Goal: Information Seeking & Learning: Learn about a topic

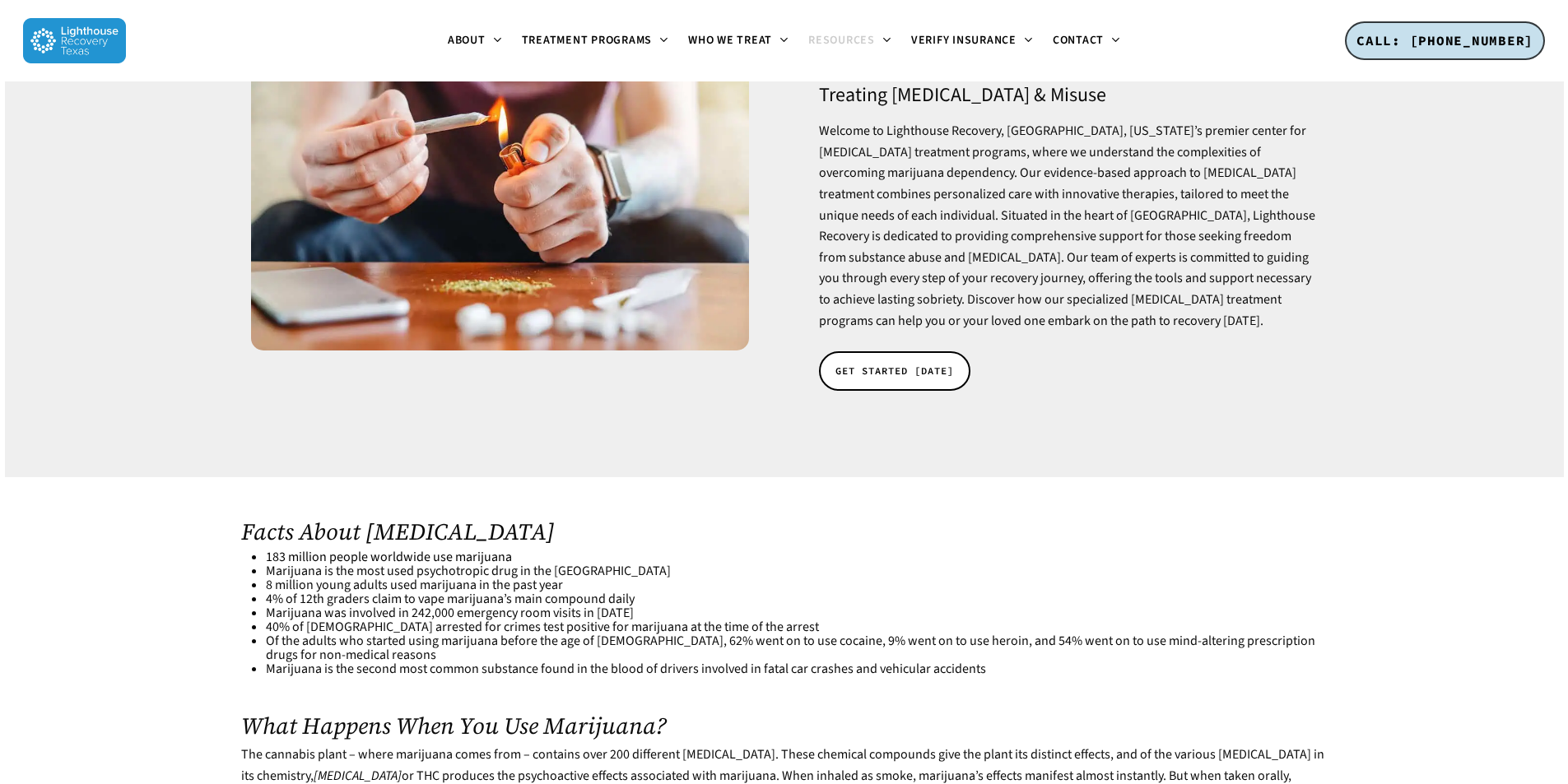
scroll to position [247, 0]
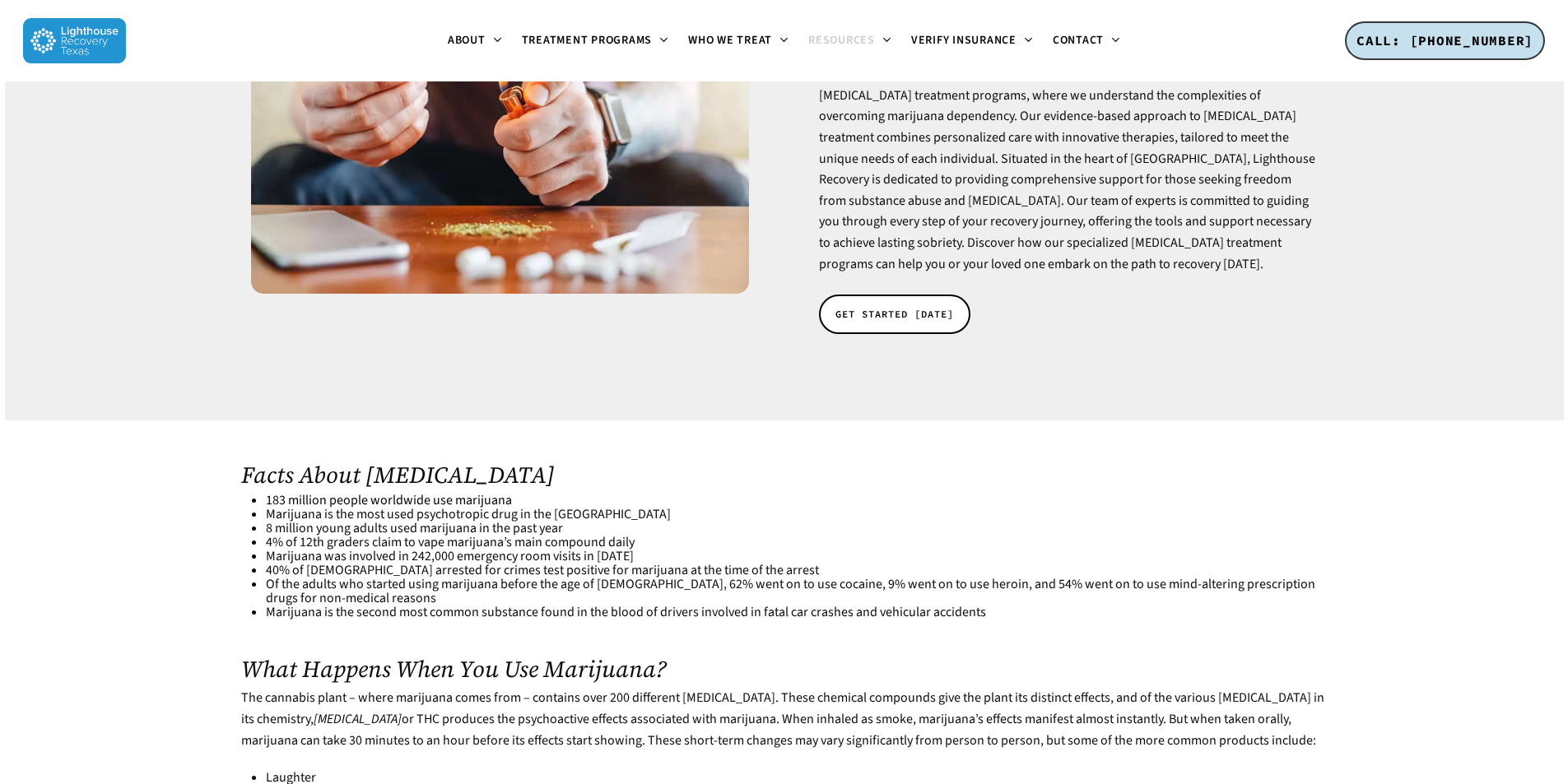
click at [429, 508] on li "Marijuana is the most used psychotropic drug in the [GEOGRAPHIC_DATA]" at bounding box center [796, 515] width 1061 height 14
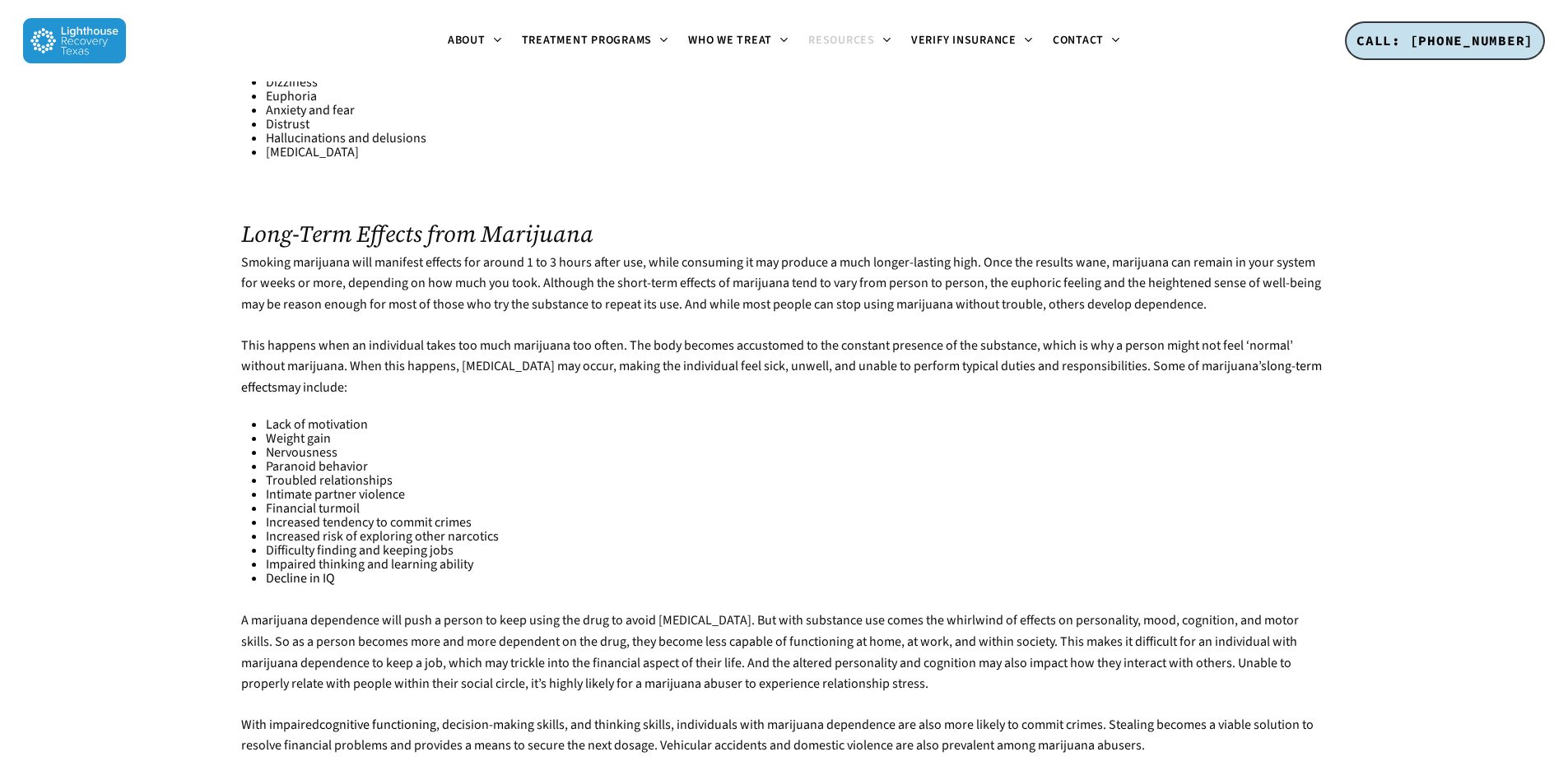
scroll to position [1070, 0]
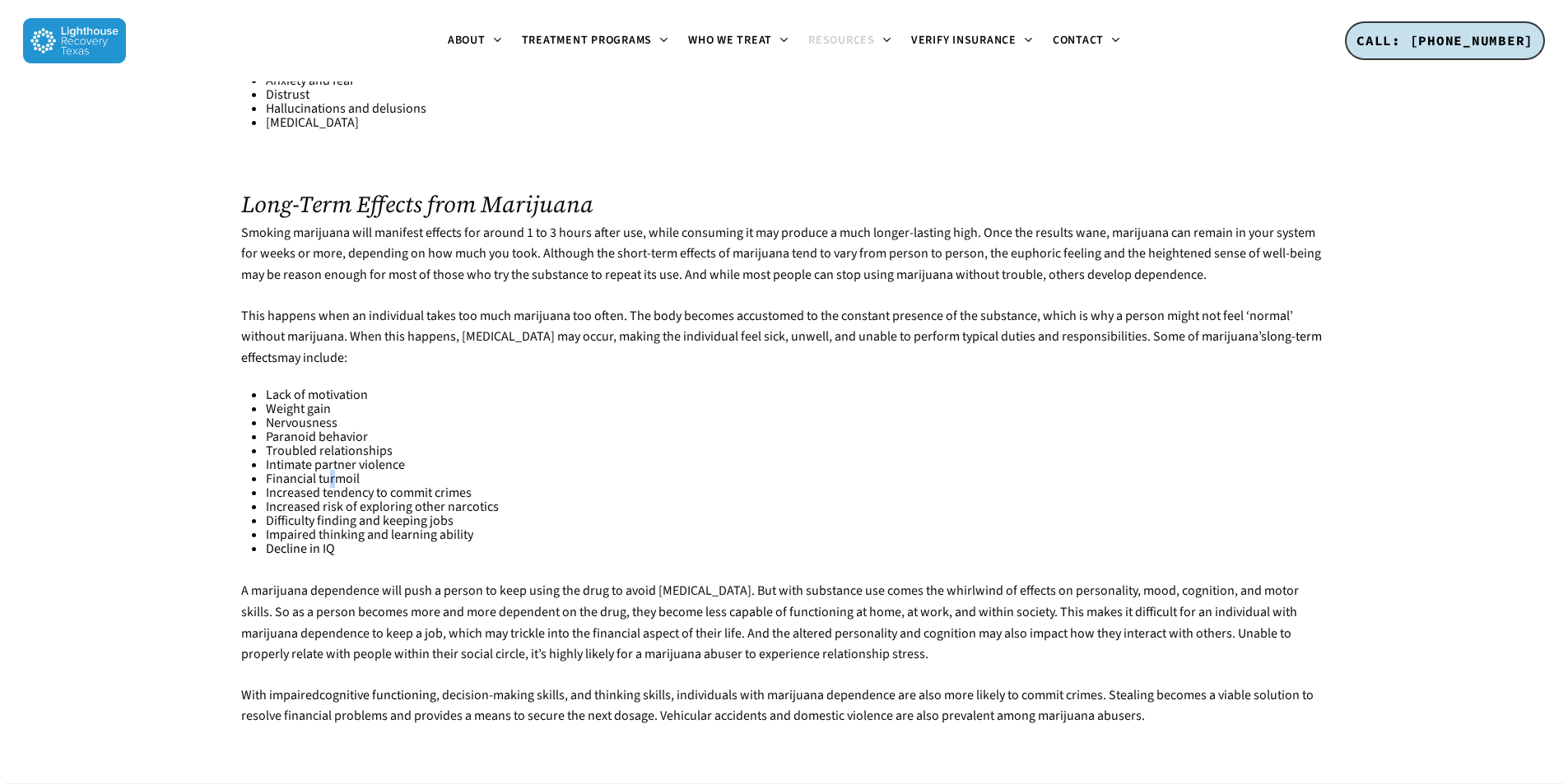
click at [333, 473] on li "Financial turmoil" at bounding box center [796, 480] width 1061 height 14
click at [334, 473] on li "Financial turmoil" at bounding box center [796, 480] width 1061 height 14
click at [335, 473] on li "Financial turmoil" at bounding box center [796, 480] width 1061 height 14
click at [336, 473] on li "Financial turmoil" at bounding box center [796, 480] width 1061 height 14
click at [435, 326] on p "This happens when an individual takes too much marijuana too often. The body be…" at bounding box center [784, 348] width 1085 height 83
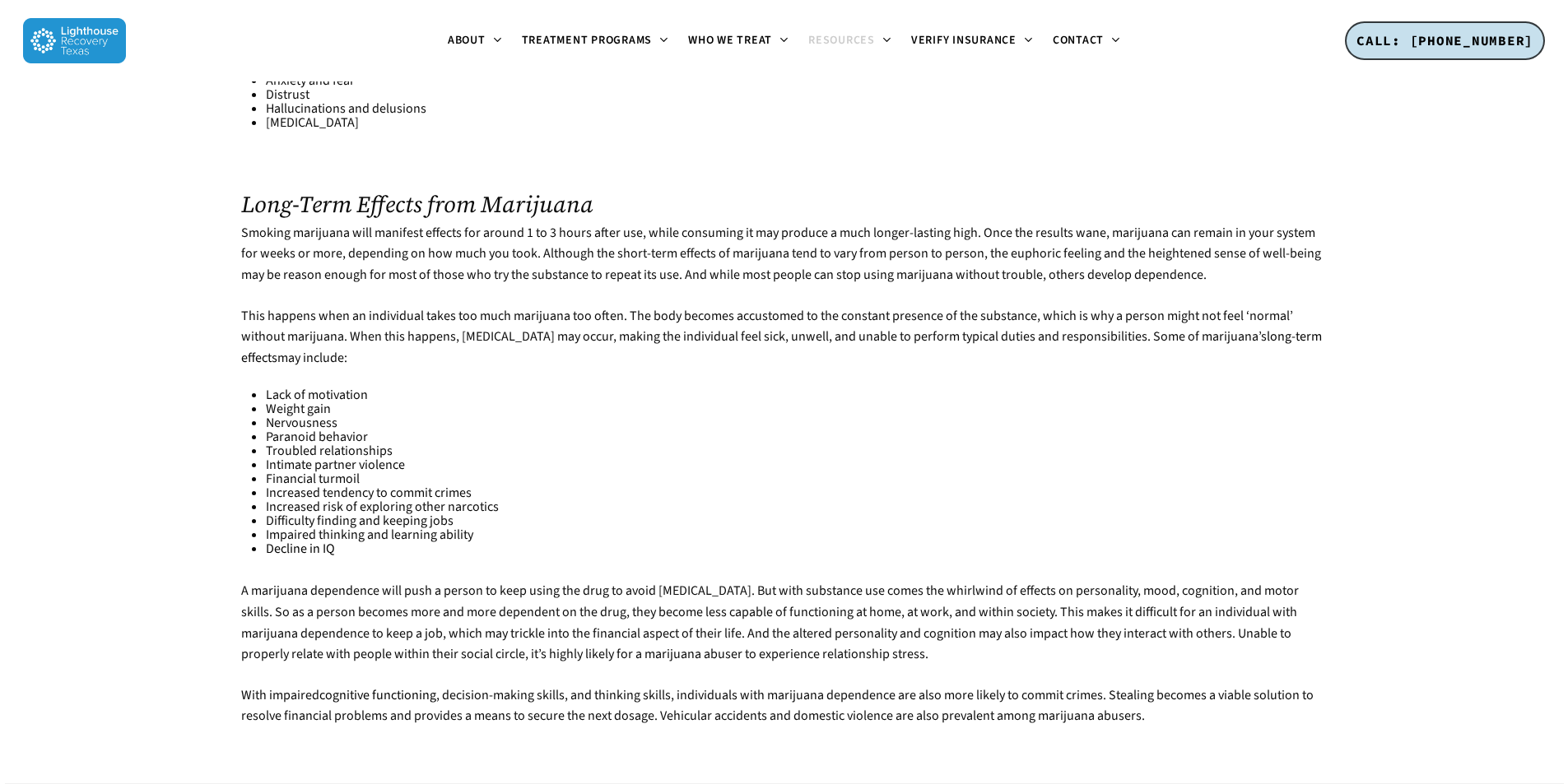
click at [332, 486] on li "Increased tendency to commit crimes" at bounding box center [796, 493] width 1061 height 14
click at [334, 473] on li "Financial turmoil" at bounding box center [796, 480] width 1061 height 14
click at [335, 473] on li "Financial turmoil" at bounding box center [796, 480] width 1061 height 14
click at [279, 540] on link "Decline in IQ" at bounding box center [299, 549] width 69 height 18
